Goal: Find specific page/section: Find specific page/section

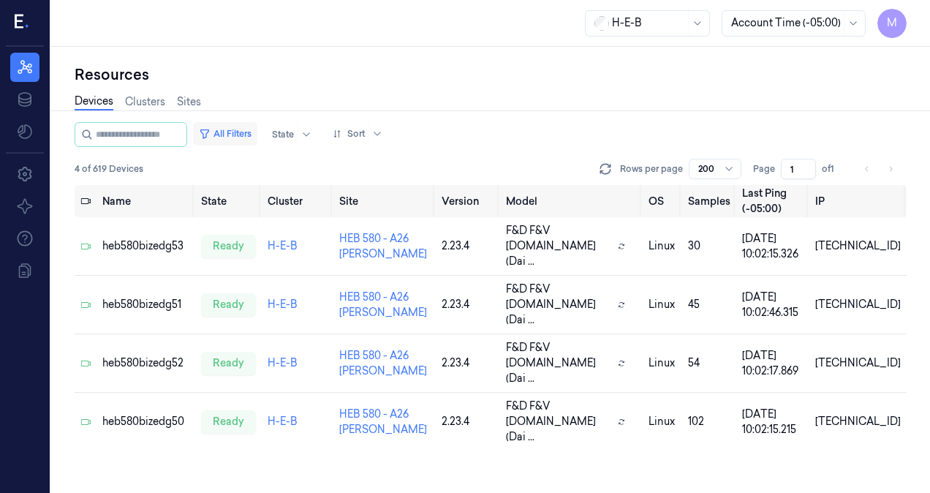
click at [246, 130] on button "All Filters" at bounding box center [225, 133] width 64 height 23
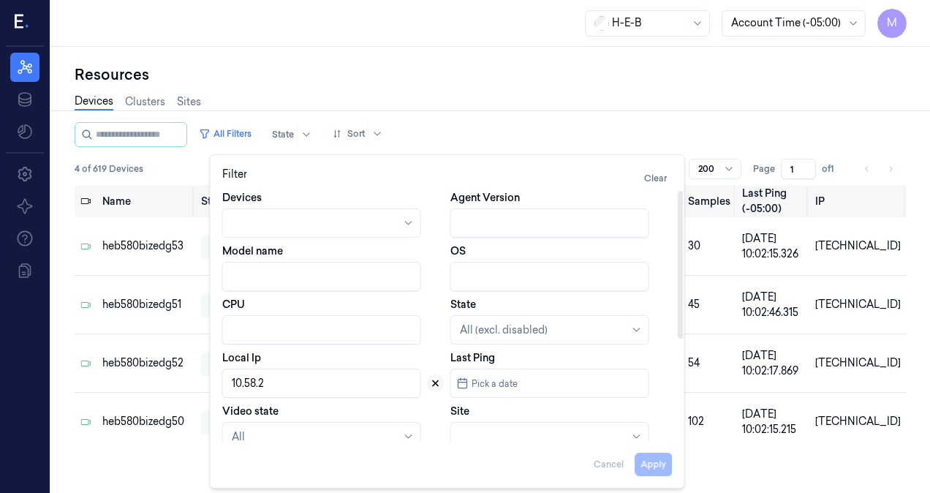
click at [435, 380] on icon at bounding box center [435, 383] width 10 height 10
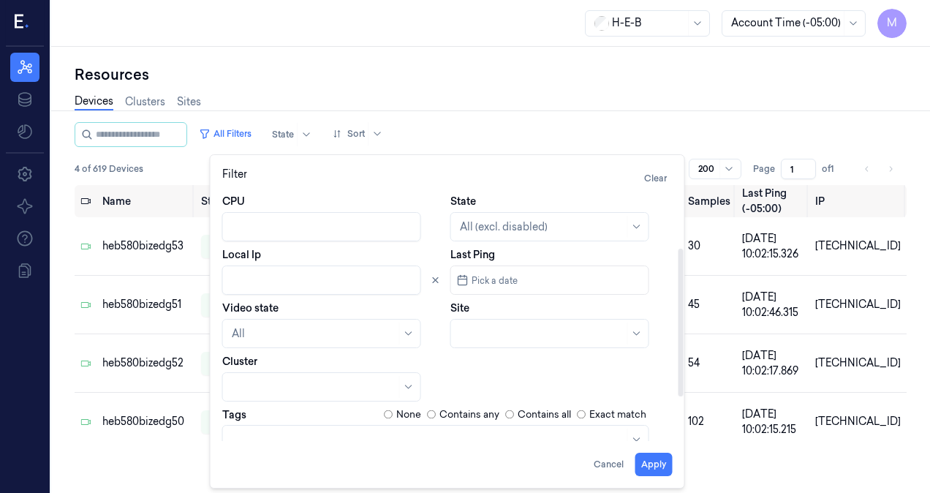
scroll to position [108, 0]
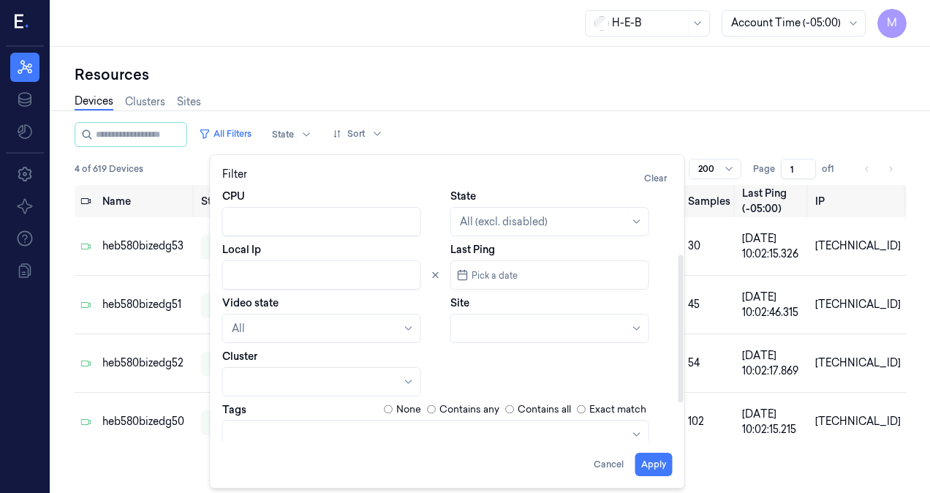
drag, startPoint x: 683, startPoint y: 314, endPoint x: 683, endPoint y: 328, distance: 13.9
click at [683, 328] on div at bounding box center [680, 315] width 7 height 251
click at [491, 334] on div at bounding box center [533, 328] width 147 height 15
type input "742"
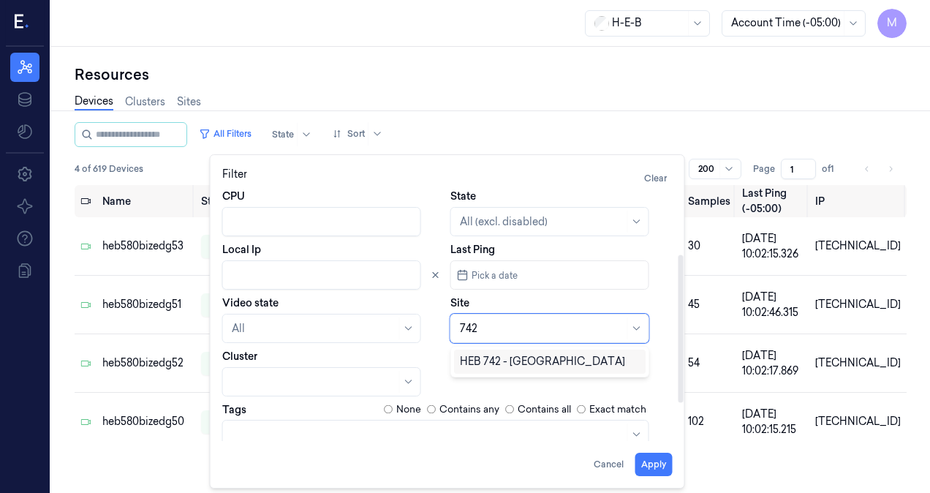
click at [513, 367] on div "HEB 742 - [GEOGRAPHIC_DATA]" at bounding box center [542, 361] width 165 height 15
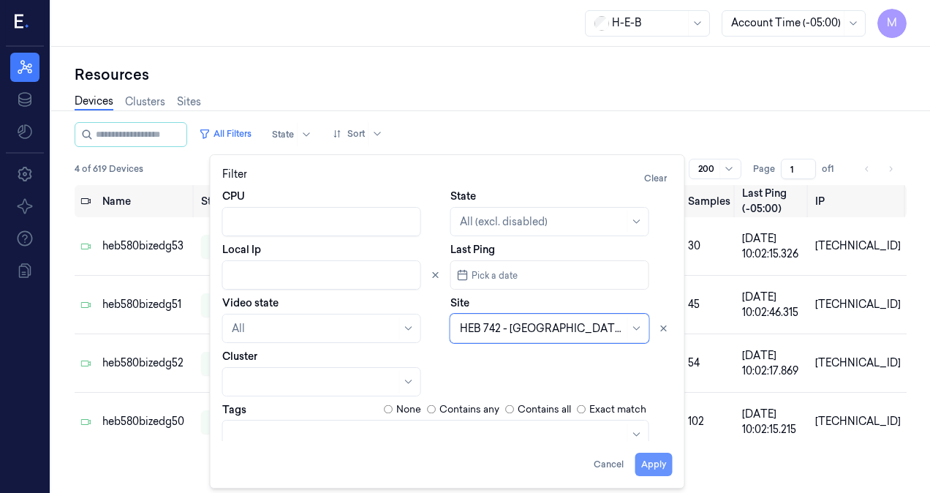
click at [659, 470] on button "Apply" at bounding box center [653, 463] width 37 height 23
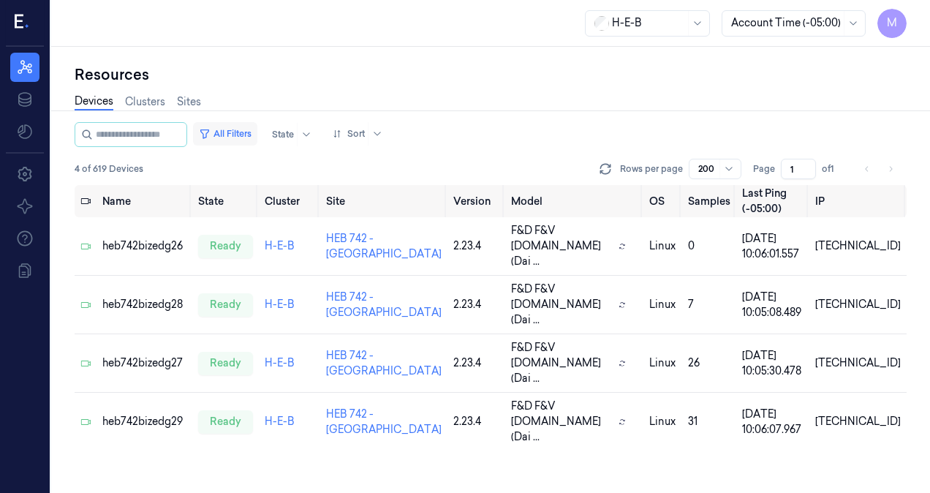
click at [250, 126] on button "All Filters" at bounding box center [225, 133] width 64 height 23
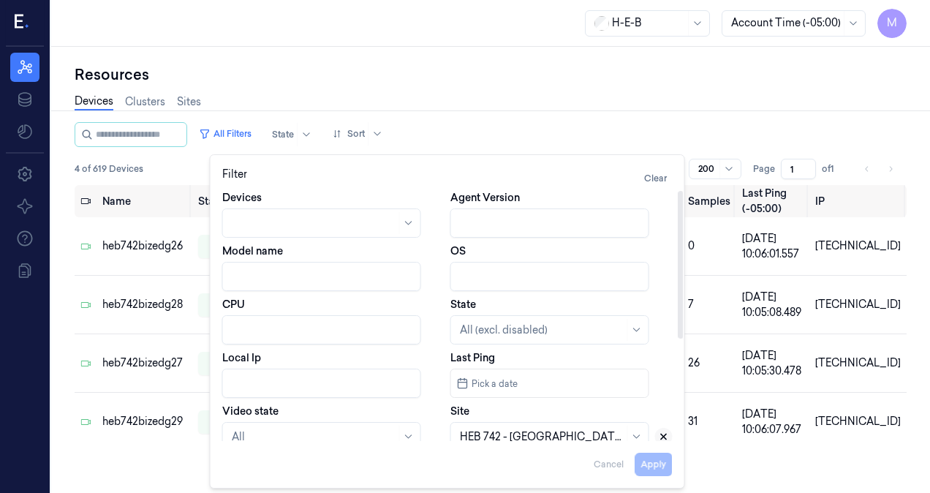
click at [664, 437] on icon at bounding box center [663, 436] width 5 height 5
click at [518, 436] on div "Filter Clear Devices Agent Version Model name OS CPU State All (excl. disabled)…" at bounding box center [447, 321] width 450 height 309
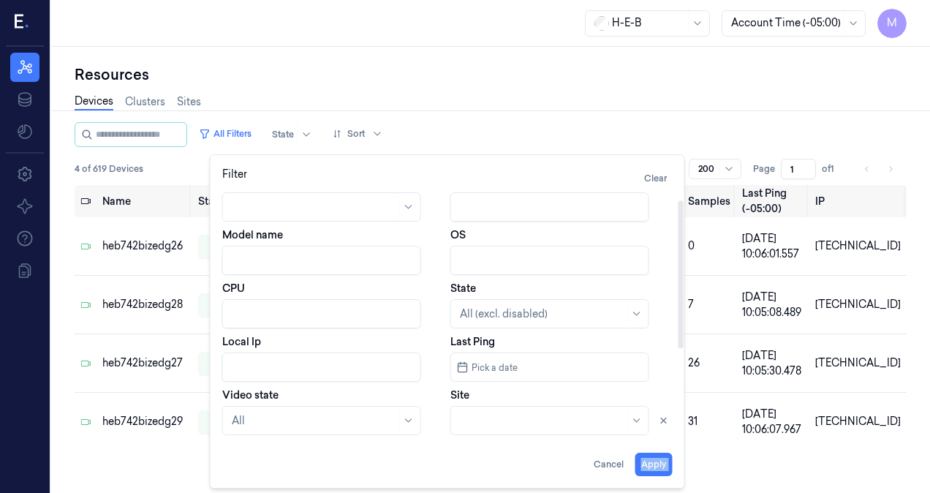
drag, startPoint x: 518, startPoint y: 436, endPoint x: 509, endPoint y: 425, distance: 14.0
click at [509, 425] on div at bounding box center [542, 420] width 164 height 15
type input "697"
click at [510, 458] on div "HEB 697 - League City" at bounding box center [513, 453] width 107 height 15
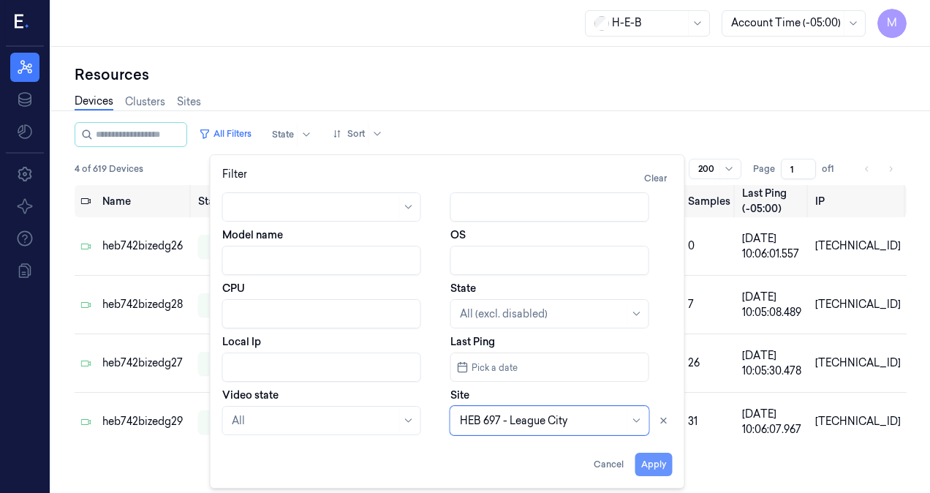
click at [659, 462] on button "Apply" at bounding box center [653, 463] width 37 height 23
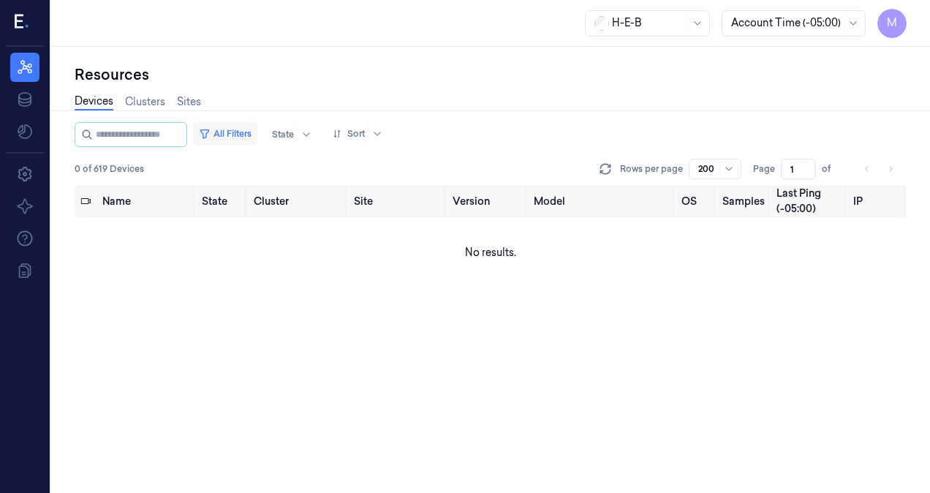
click at [252, 133] on button "All Filters" at bounding box center [225, 133] width 64 height 23
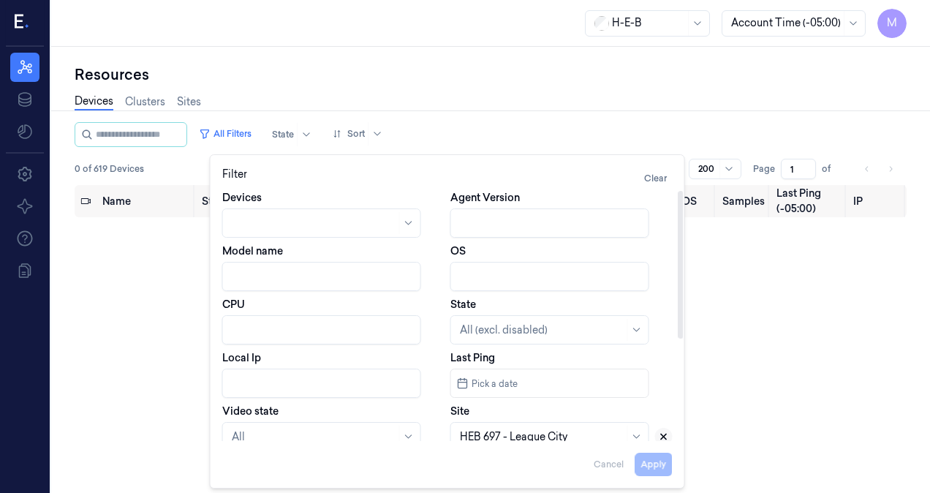
click at [664, 434] on icon at bounding box center [663, 436] width 10 height 10
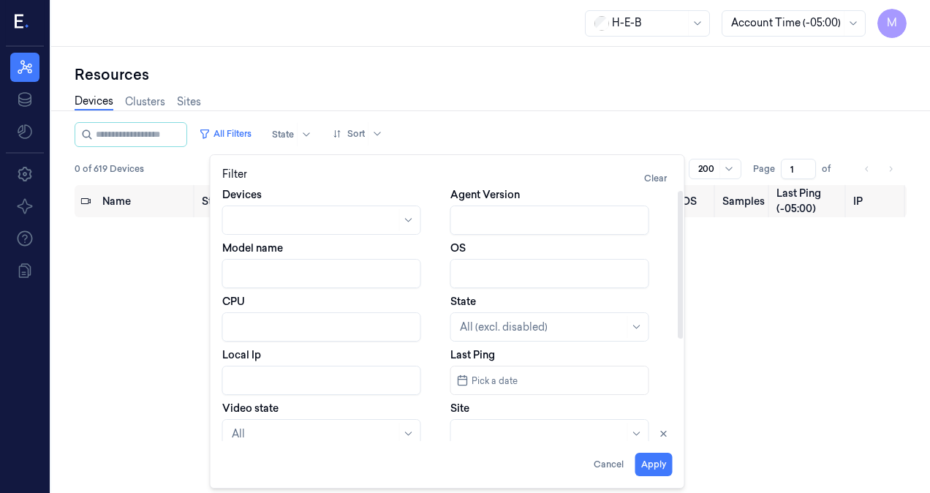
click at [547, 433] on div at bounding box center [542, 433] width 164 height 15
type input "497"
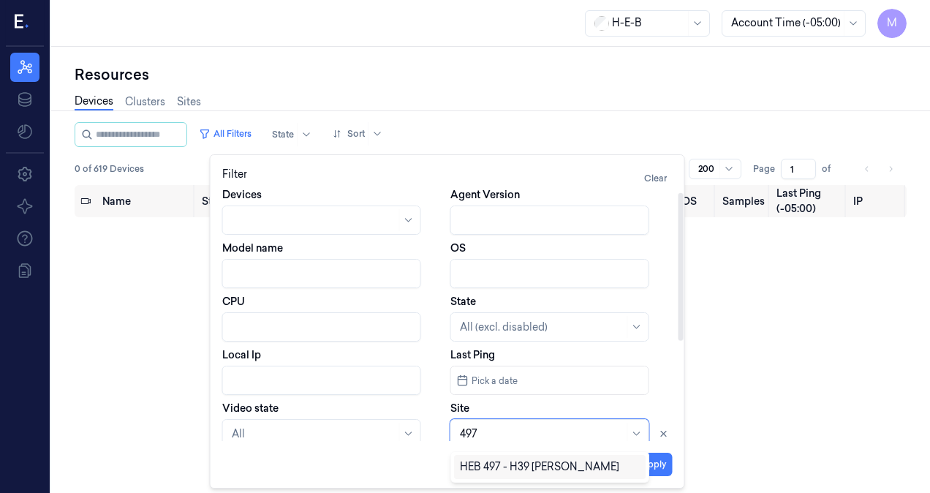
click at [512, 464] on div "HEB 497 - H39 [PERSON_NAME]" at bounding box center [539, 466] width 159 height 15
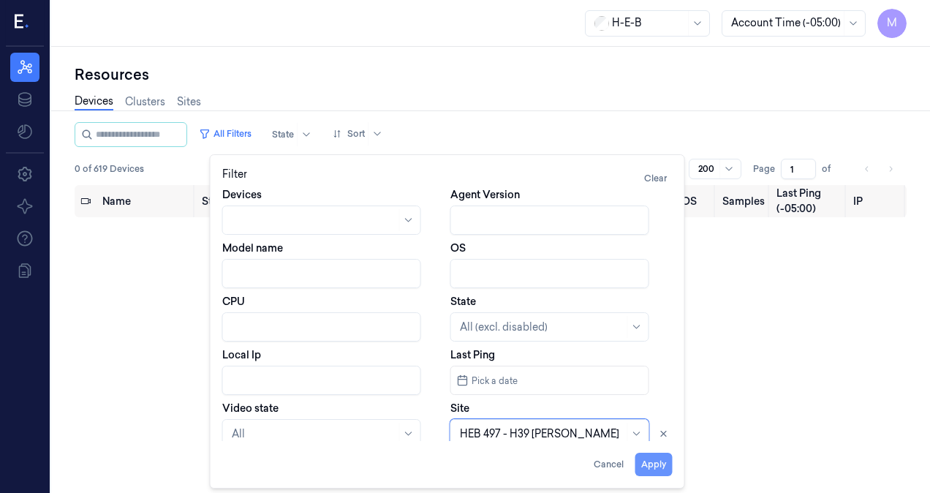
click at [657, 463] on button "Apply" at bounding box center [653, 463] width 37 height 23
